Goal: Task Accomplishment & Management: Manage account settings

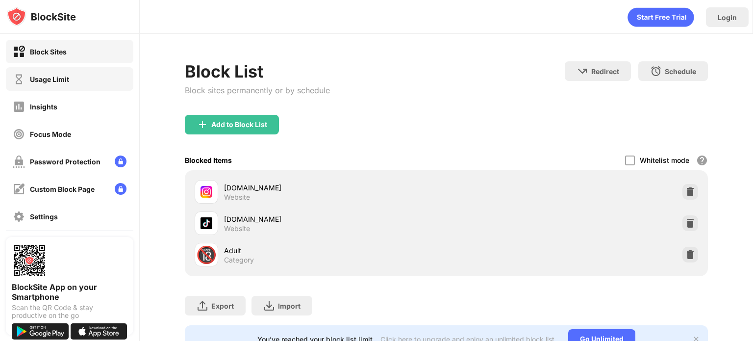
click at [62, 87] on div "Usage Limit" at bounding box center [70, 79] width 128 height 24
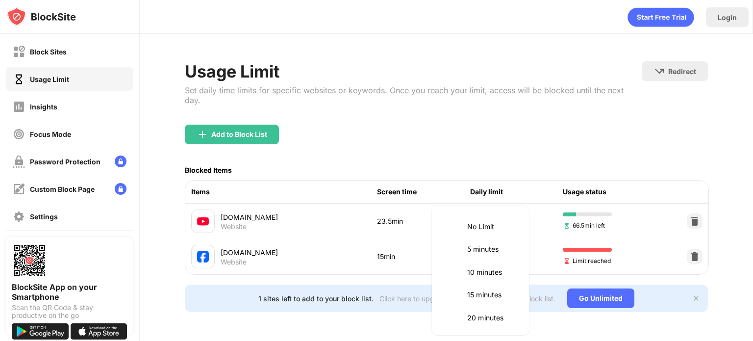
click at [503, 213] on body "Block Sites Usage Limit Insights Focus Mode Password Protection Custom Block Pa…" at bounding box center [376, 170] width 753 height 341
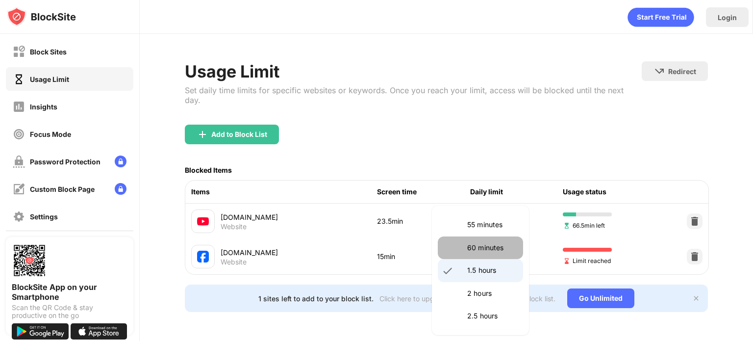
click at [482, 250] on p "60 minutes" at bounding box center [492, 247] width 50 height 11
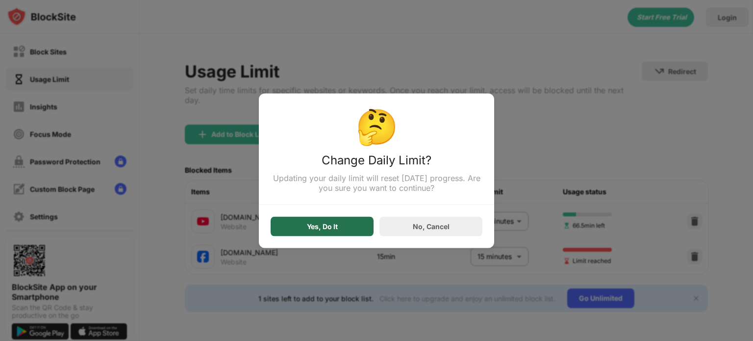
click at [350, 230] on div "Yes, Do It" at bounding box center [322, 226] width 103 height 20
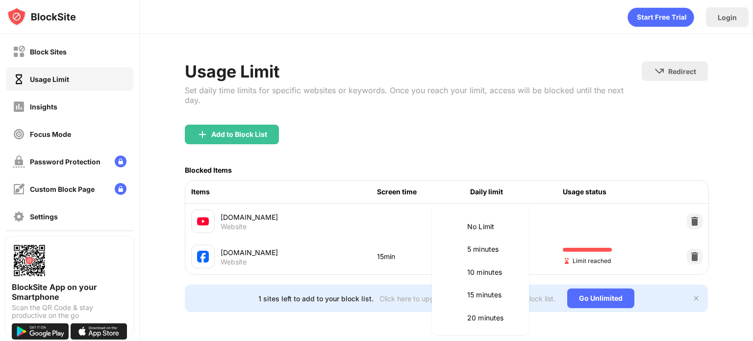
click at [514, 215] on body "Block Sites Usage Limit Insights Focus Mode Password Protection Custom Block Pa…" at bounding box center [376, 170] width 753 height 341
drag, startPoint x: 480, startPoint y: 294, endPoint x: 482, endPoint y: 288, distance: 6.8
click at [480, 294] on p "1.5 hours" at bounding box center [492, 292] width 50 height 11
type input "**"
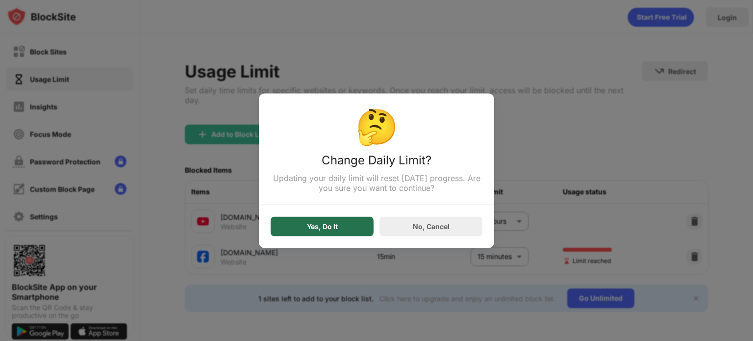
click at [349, 228] on div "Yes, Do It" at bounding box center [322, 226] width 103 height 20
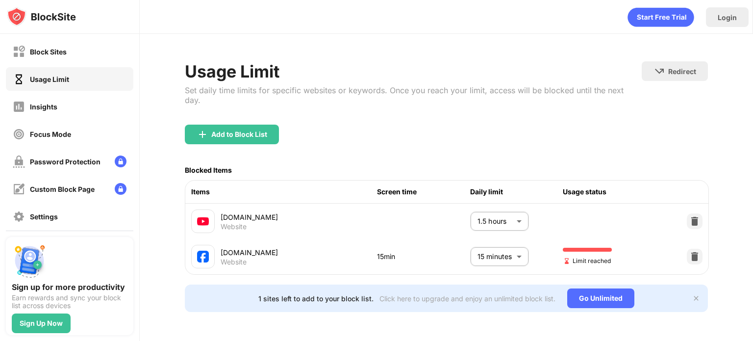
click at [666, 135] on div "Add to Block List" at bounding box center [446, 142] width 523 height 35
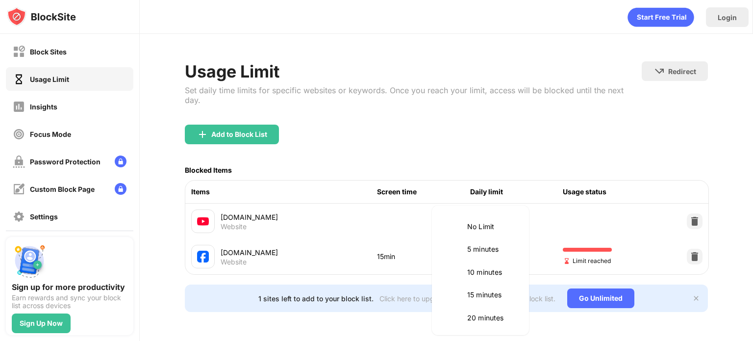
click at [510, 213] on body "Block Sites Usage Limit Insights Focus Mode Password Protection Custom Block Pa…" at bounding box center [376, 170] width 753 height 341
click at [492, 243] on p "60 minutes" at bounding box center [492, 247] width 50 height 11
type input "**"
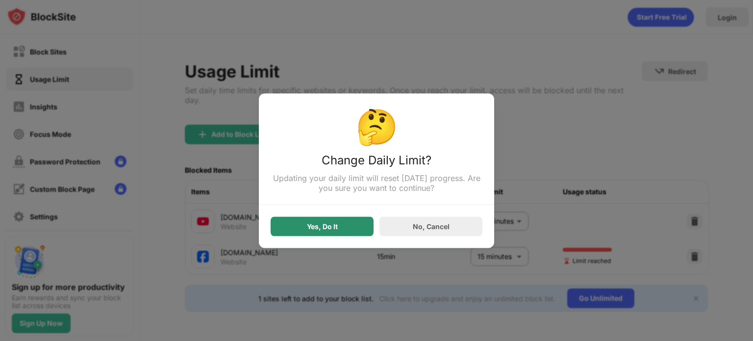
click at [354, 225] on div "Yes, Do It" at bounding box center [322, 226] width 103 height 20
